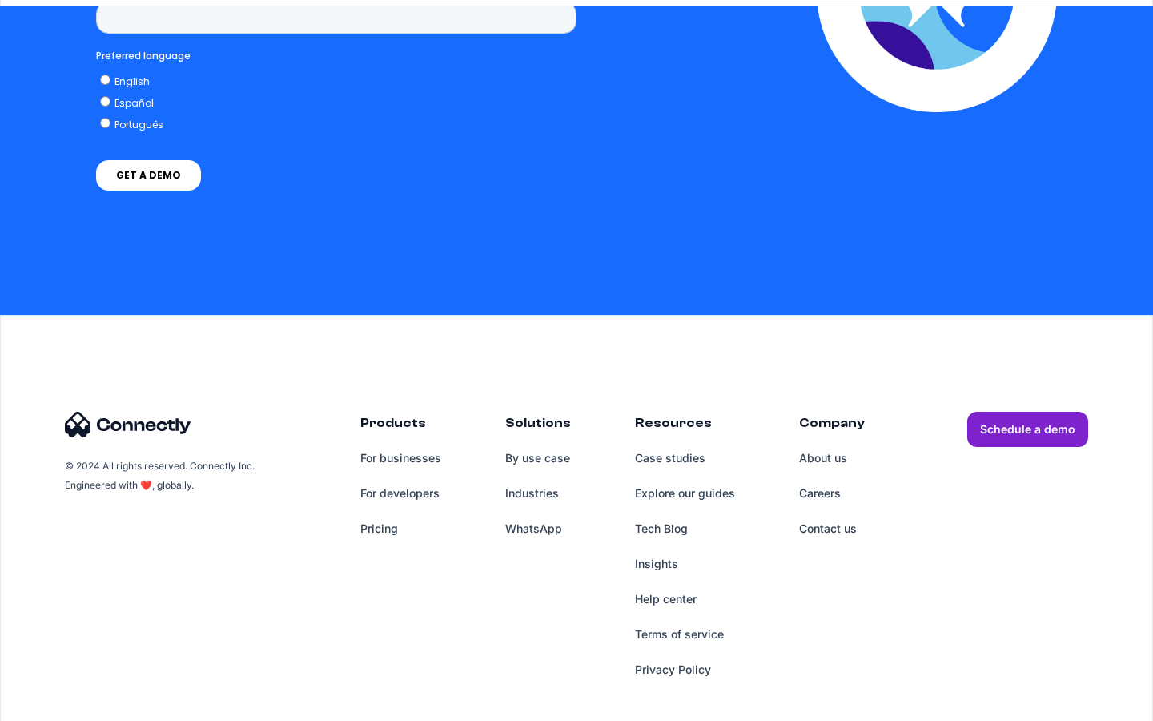
scroll to position [3516, 0]
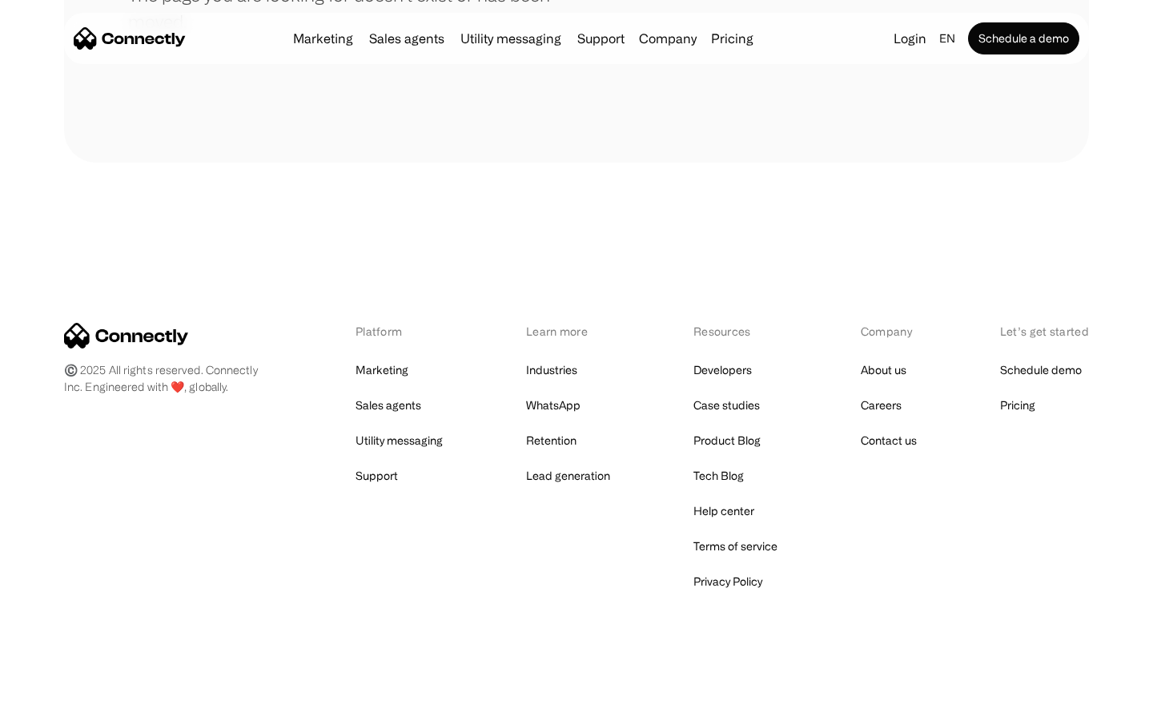
scroll to position [292, 0]
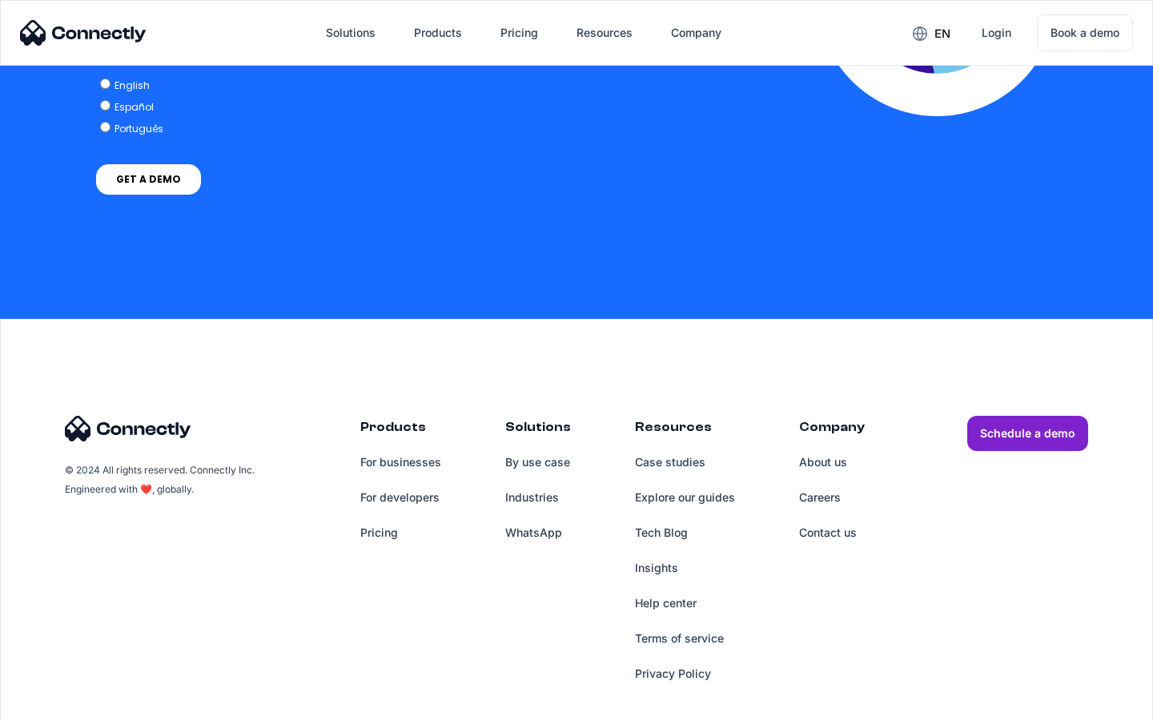
scroll to position [3272, 0]
